Goal: Task Accomplishment & Management: Complete application form

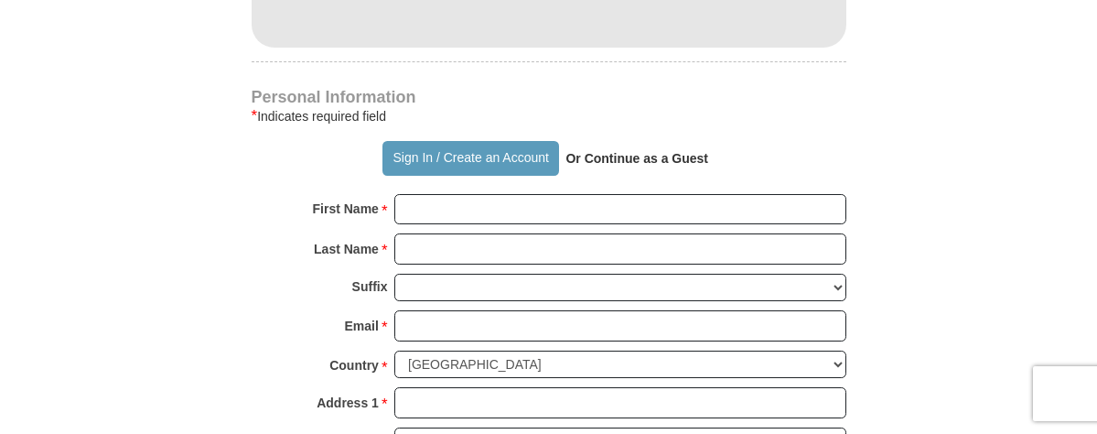
scroll to position [1209, 0]
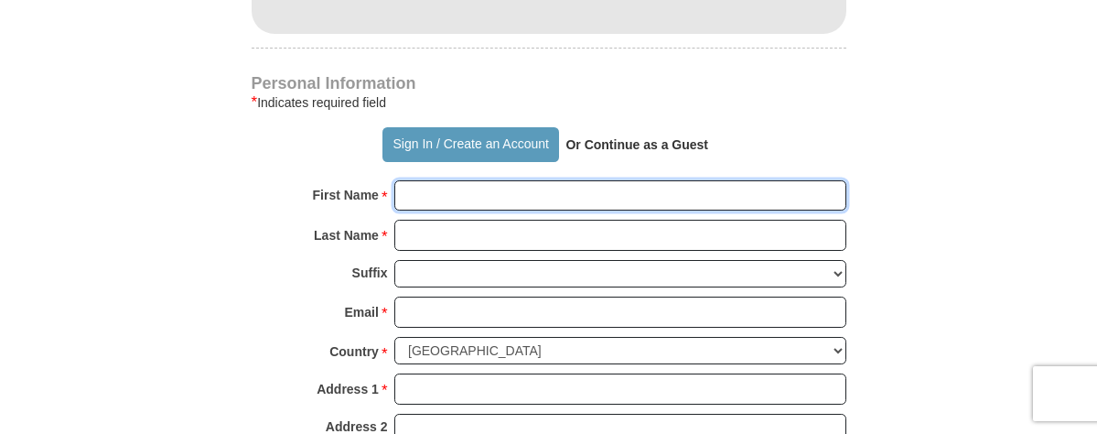
click at [427, 209] on input "First Name *" at bounding box center [620, 195] width 452 height 31
type input "[PERSON_NAME] and [PERSON_NAME]"
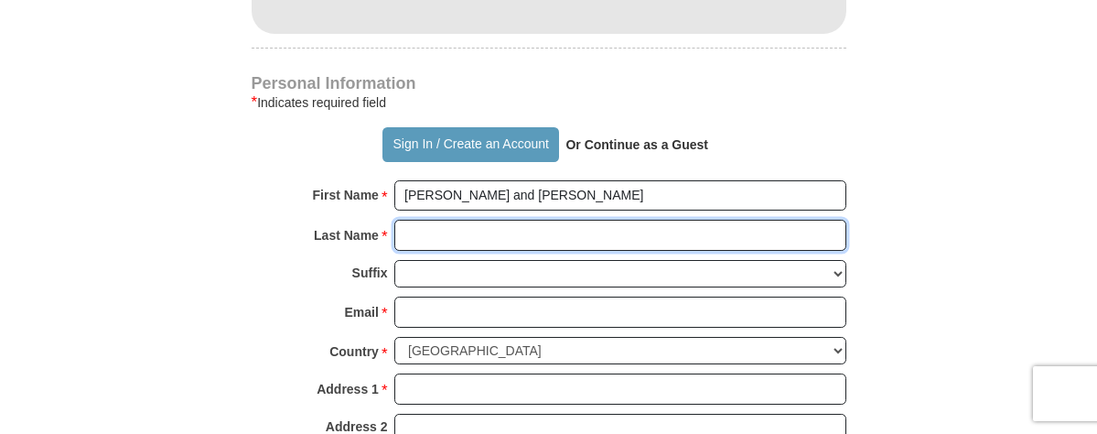
click at [444, 241] on input "Last Name *" at bounding box center [620, 235] width 452 height 31
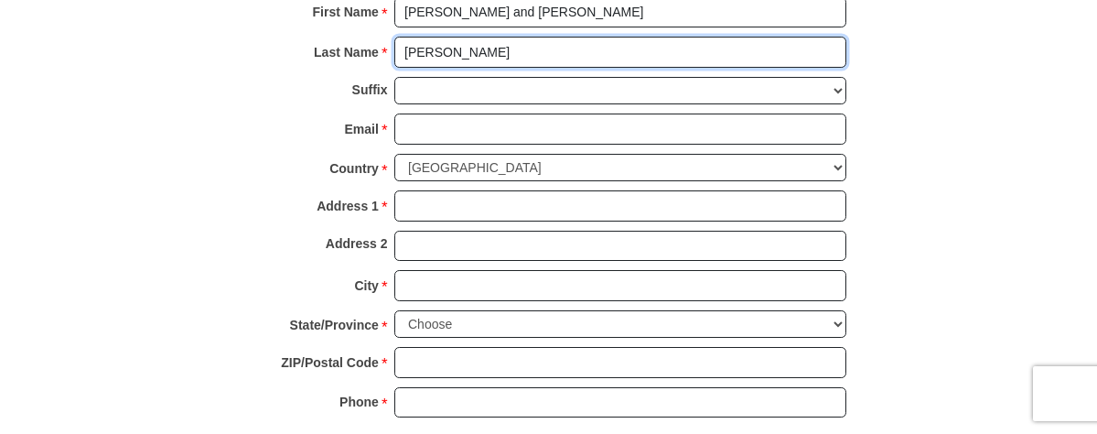
scroll to position [1394, 0]
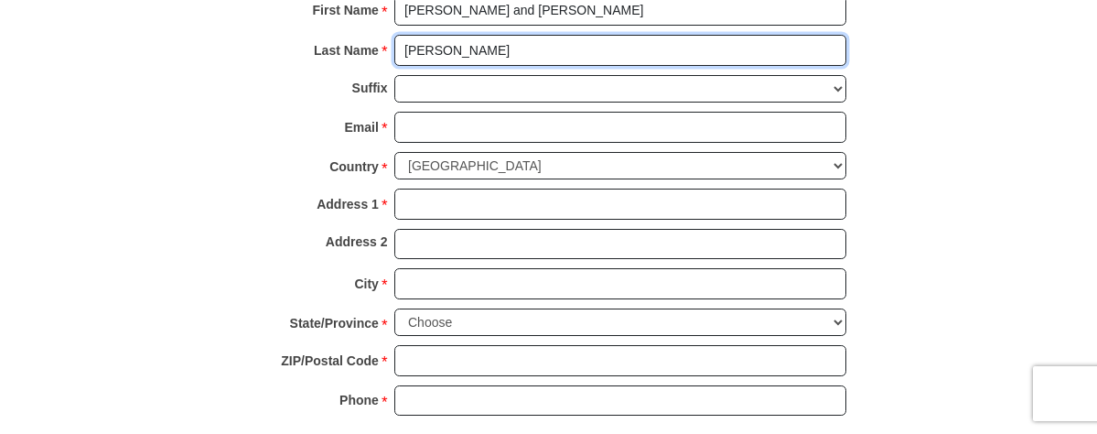
type input "[PERSON_NAME]"
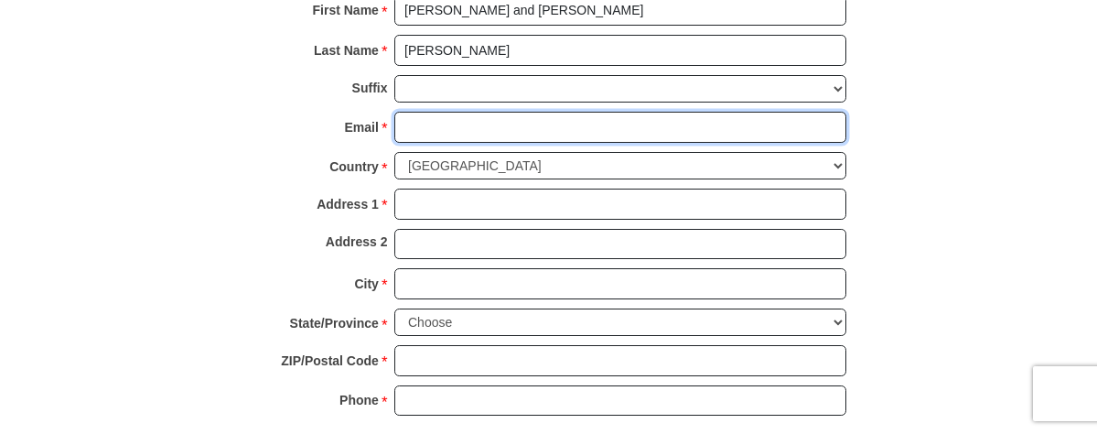
click at [442, 137] on input "Email *" at bounding box center [620, 127] width 452 height 31
type input "[EMAIL_ADDRESS][DOMAIN_NAME]"
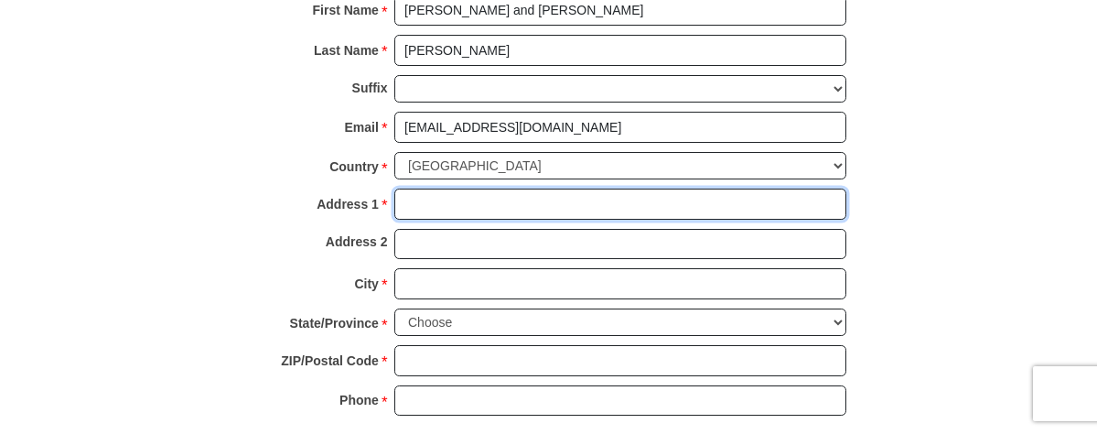
click at [450, 203] on input "Address 1 *" at bounding box center [620, 203] width 452 height 31
type input "[STREET_ADDRESS]"
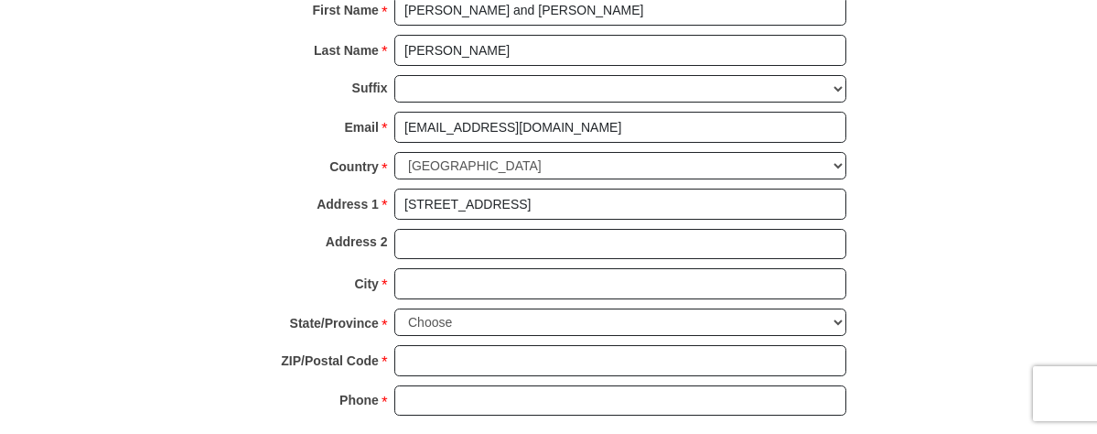
click at [444, 304] on div "City * Please enter City" at bounding box center [549, 288] width 595 height 40
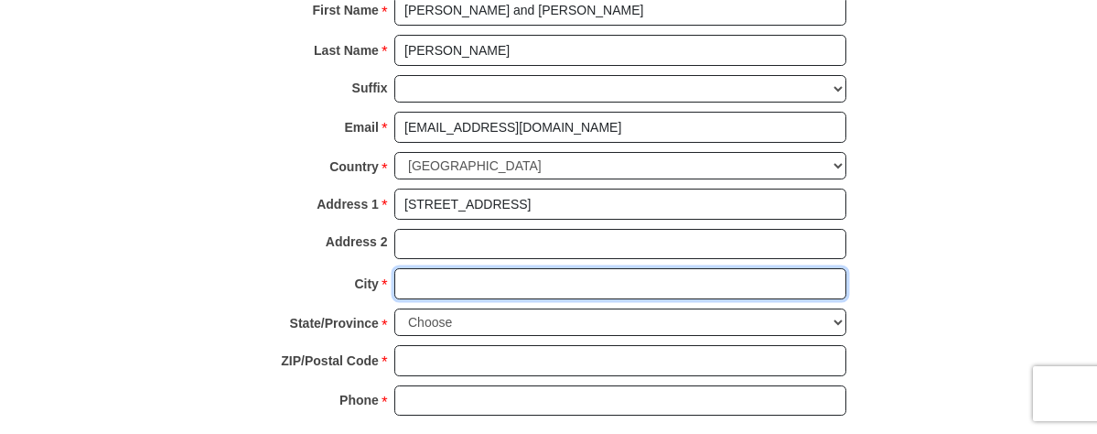
click at [439, 293] on input "City *" at bounding box center [620, 283] width 452 height 31
type input "[GEOGRAPHIC_DATA]"
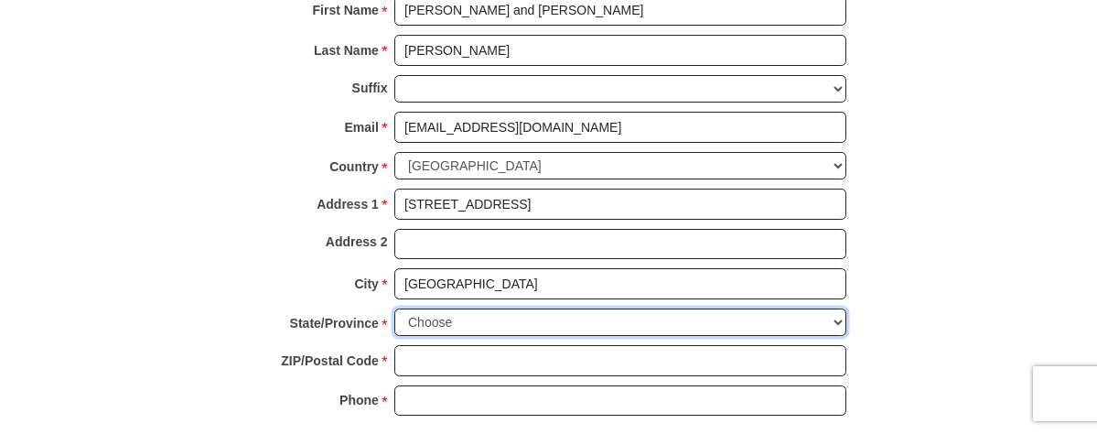
click at [834, 332] on select "Choose [US_STATE] [US_STATE] [US_STATE] [US_STATE] [US_STATE] Armed Forces Amer…" at bounding box center [620, 322] width 452 height 28
click at [837, 325] on select "Choose [US_STATE] [US_STATE] [US_STATE] [US_STATE] [US_STATE] Armed Forces Amer…" at bounding box center [620, 322] width 452 height 28
click at [490, 324] on select "Choose [US_STATE] [US_STATE] [US_STATE] [US_STATE] [US_STATE] Armed Forces Amer…" at bounding box center [620, 322] width 452 height 28
select select "[GEOGRAPHIC_DATA]"
click at [394, 312] on select "Choose [US_STATE] [US_STATE] [US_STATE] [US_STATE] [US_STATE] Armed Forces Amer…" at bounding box center [620, 322] width 452 height 28
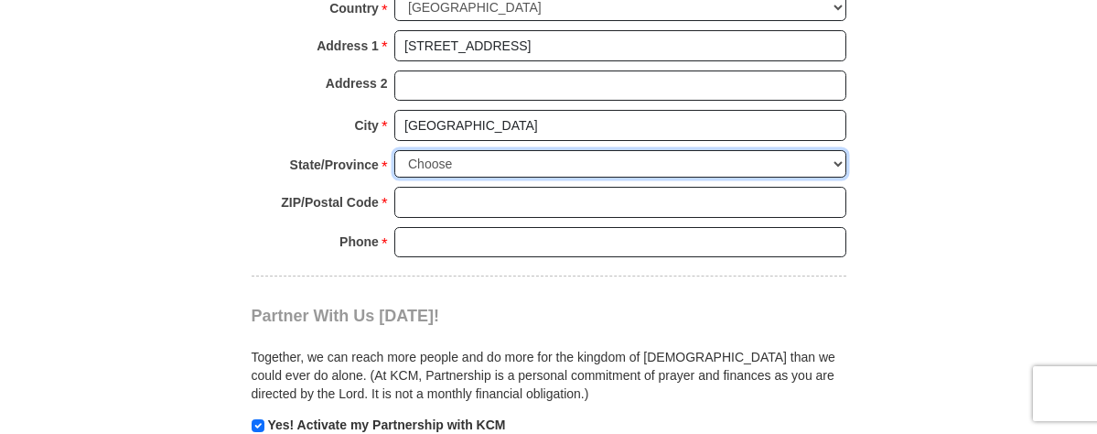
scroll to position [1553, 0]
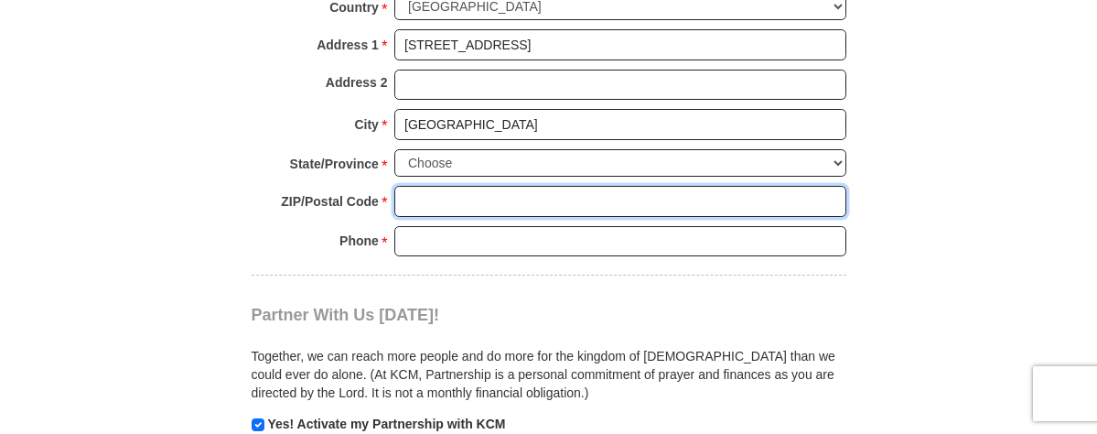
click at [441, 209] on input "ZIP/Postal Code *" at bounding box center [620, 201] width 452 height 31
type input "76244"
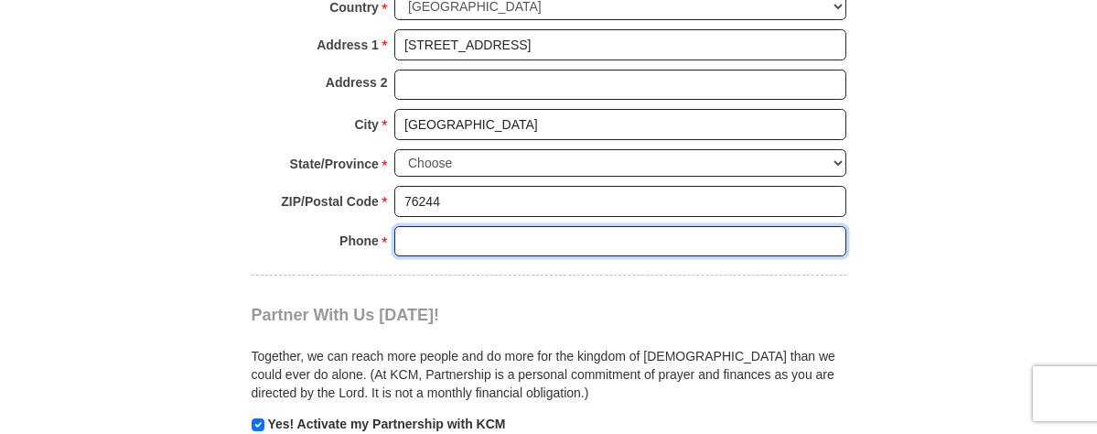
click at [435, 239] on input "Phone * *" at bounding box center [620, 241] width 452 height 31
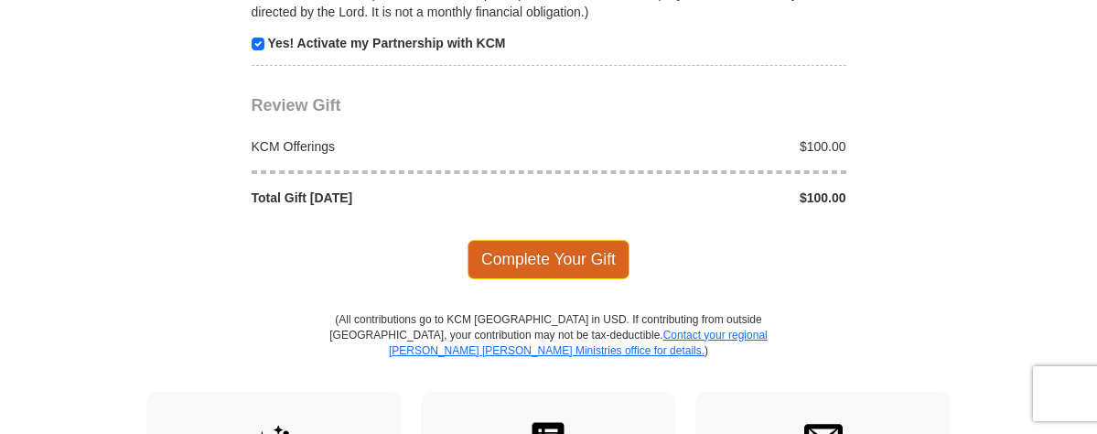
scroll to position [1937, 0]
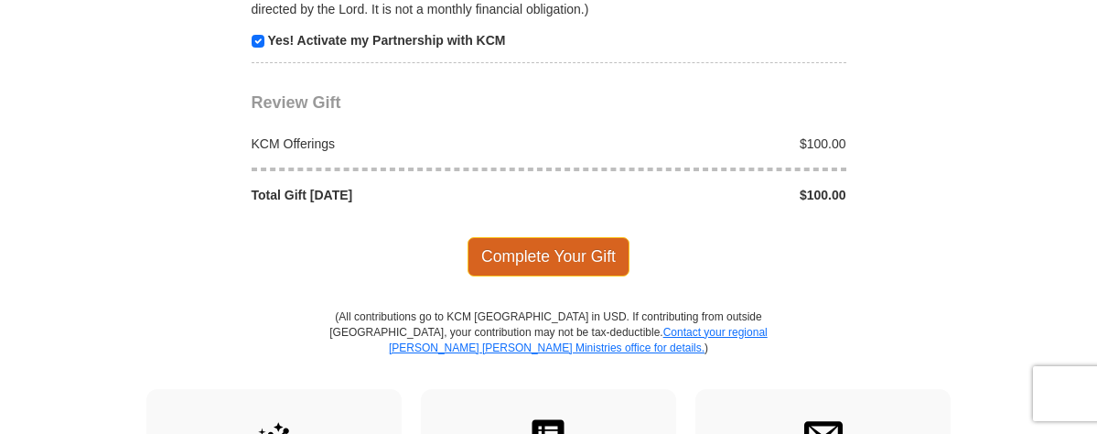
type input "8175249119"
click at [556, 275] on span "Complete Your Gift" at bounding box center [548, 256] width 162 height 38
